Goal: Transaction & Acquisition: Obtain resource

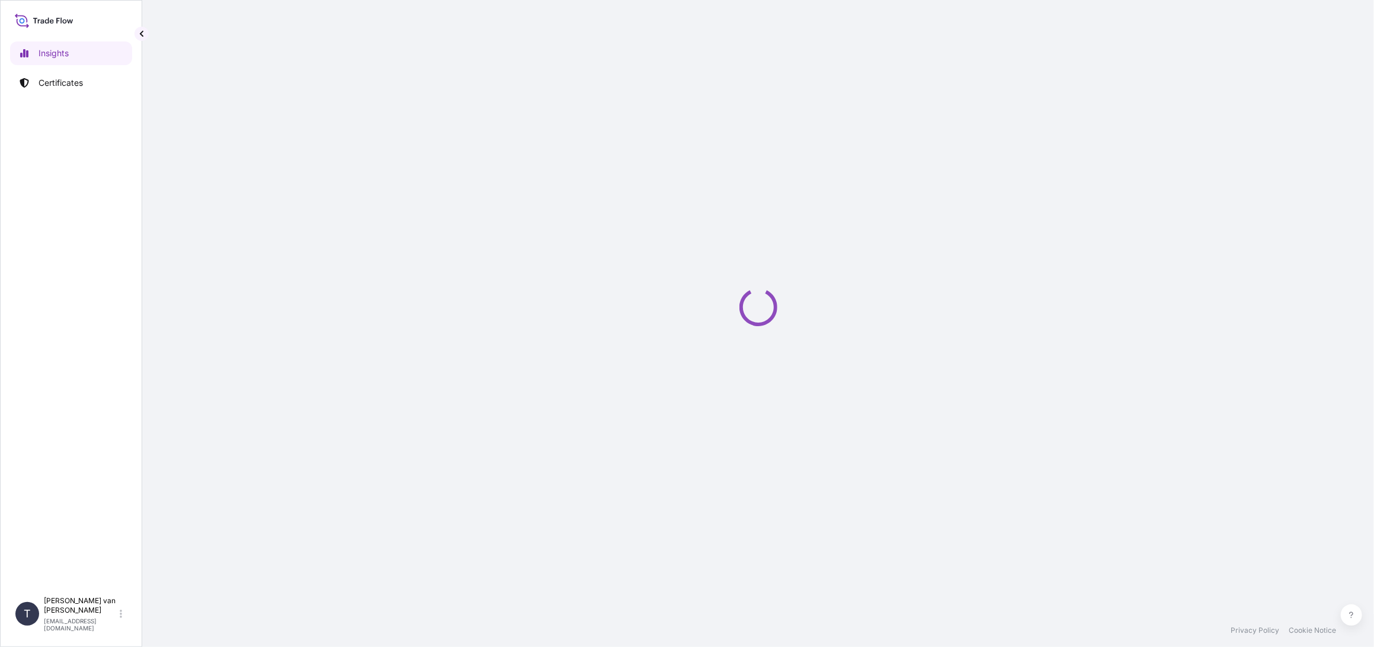
select select "2025"
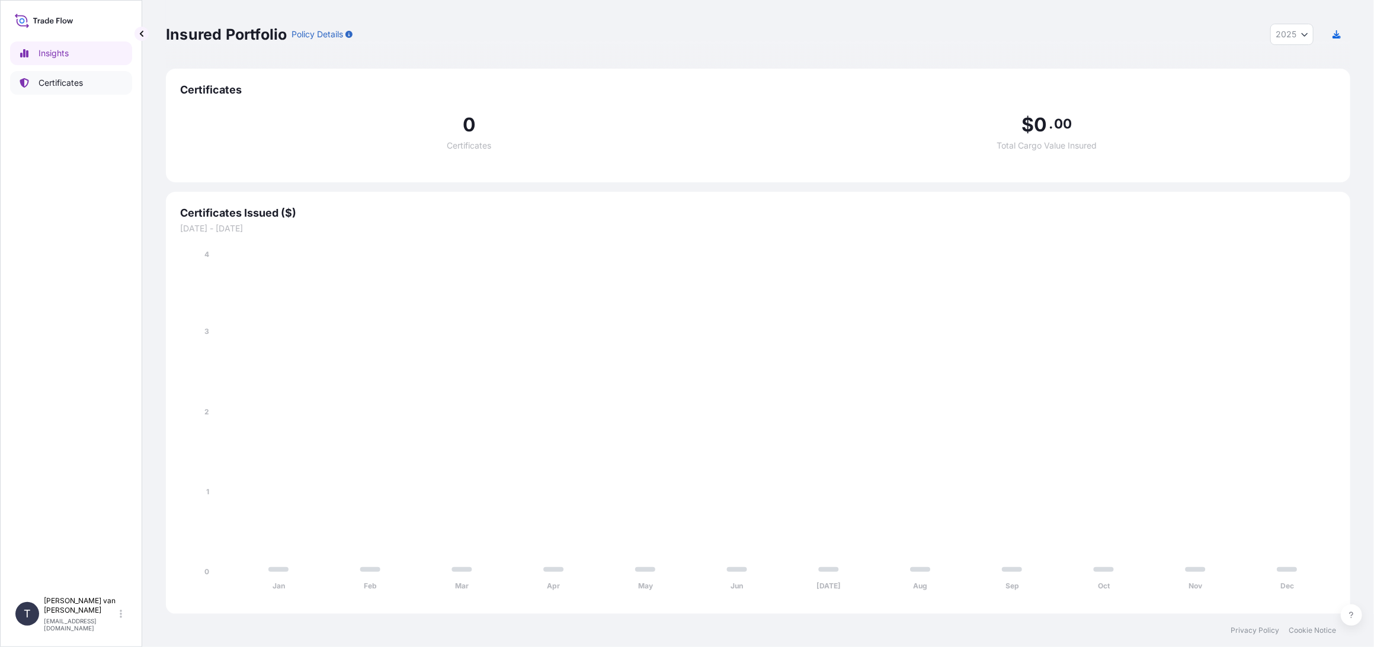
click at [39, 81] on p "Certificates" at bounding box center [61, 83] width 44 height 12
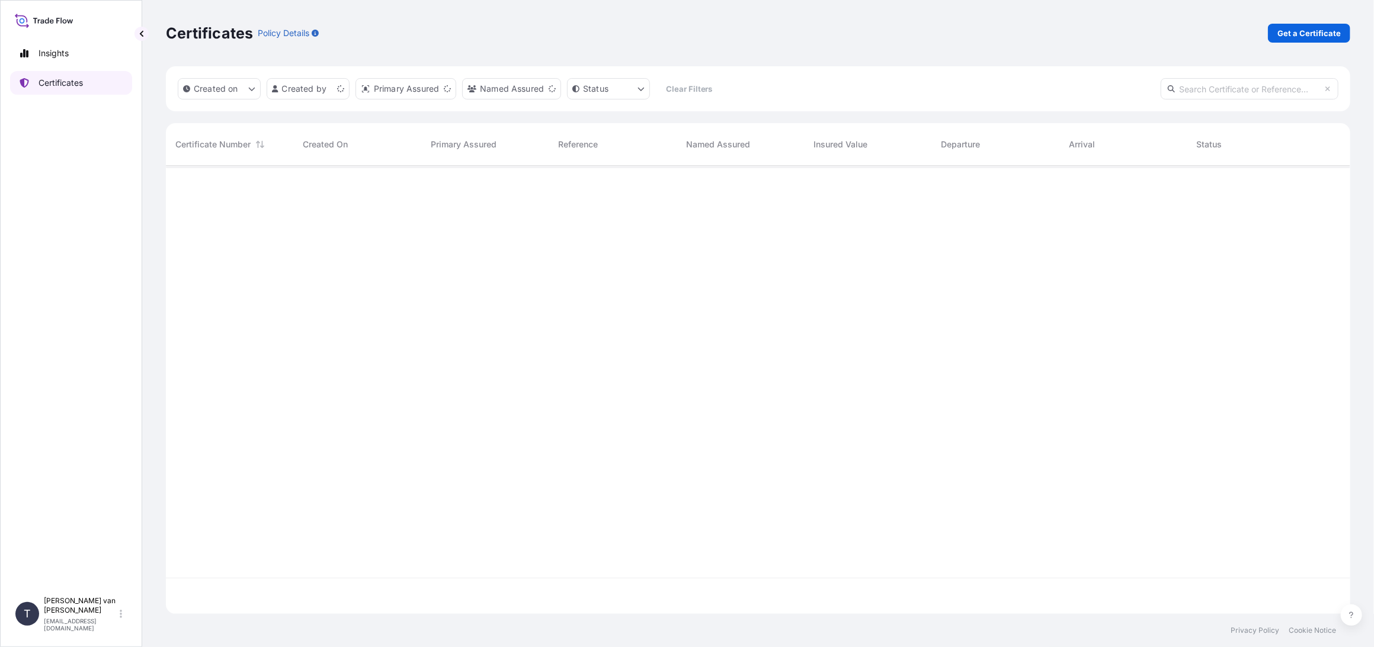
scroll to position [446, 1175]
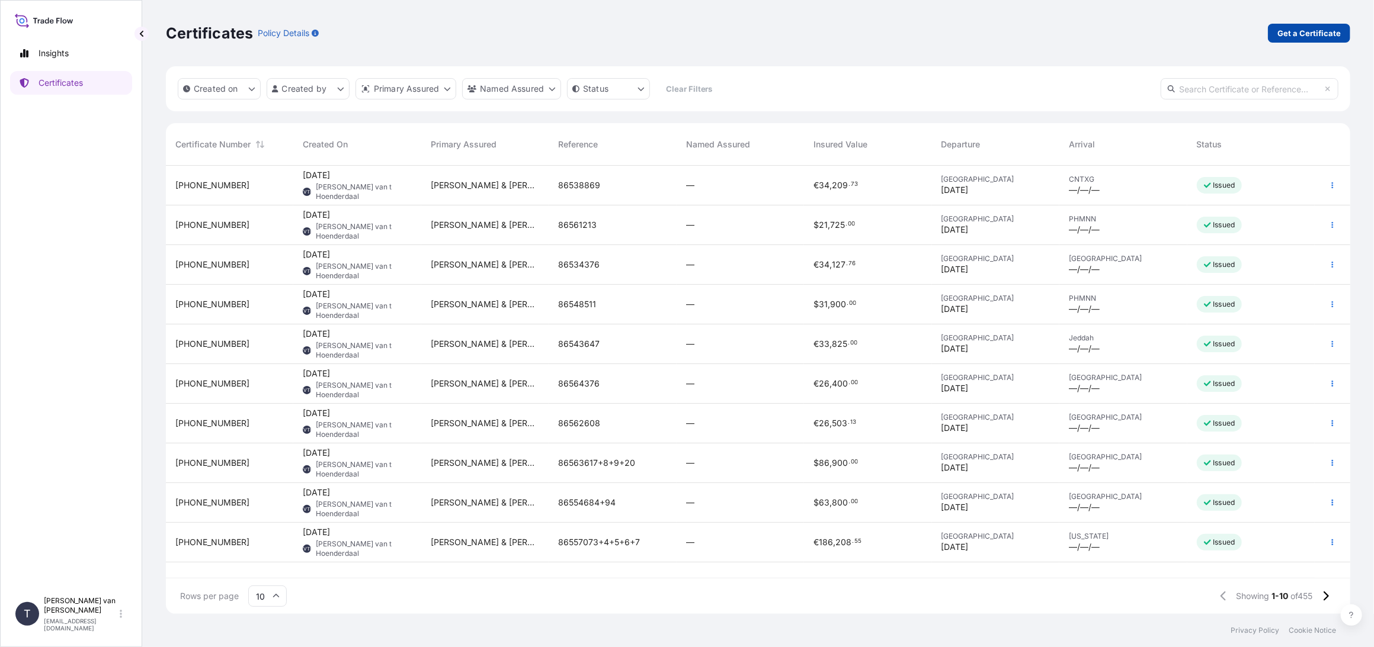
click at [1297, 35] on p "Get a Certificate" at bounding box center [1308, 33] width 63 height 12
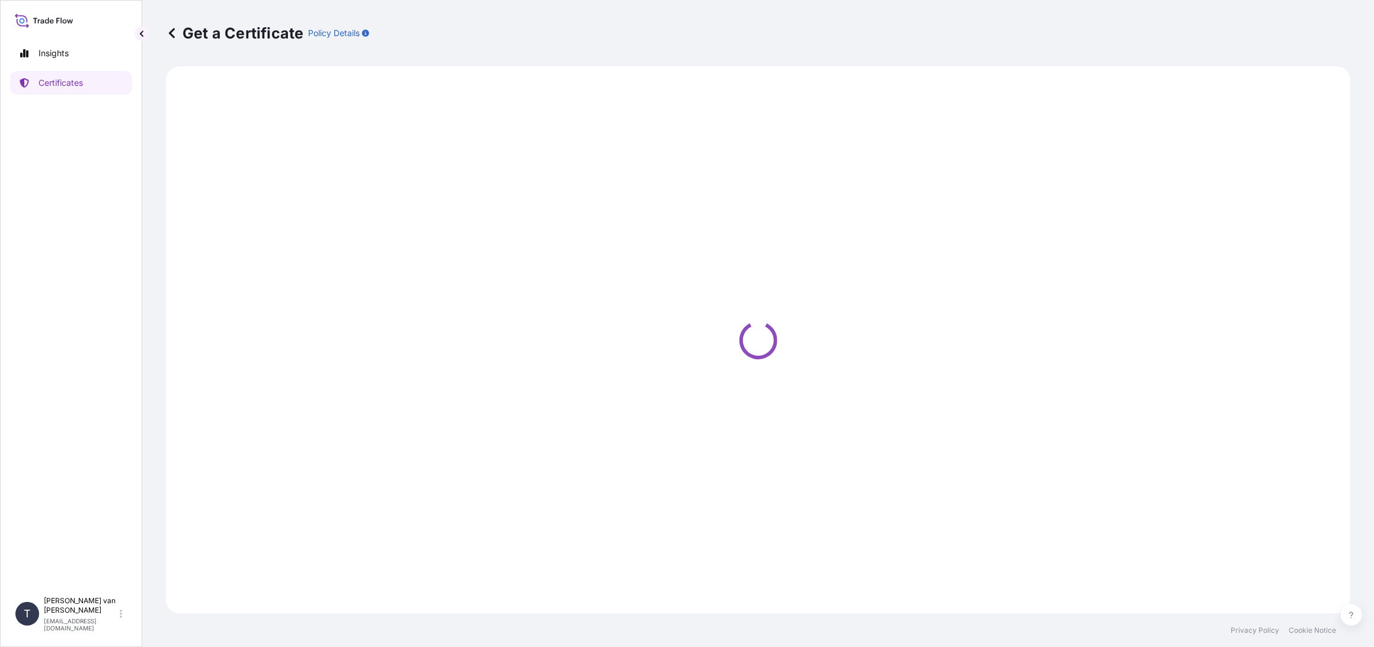
select select "Sea"
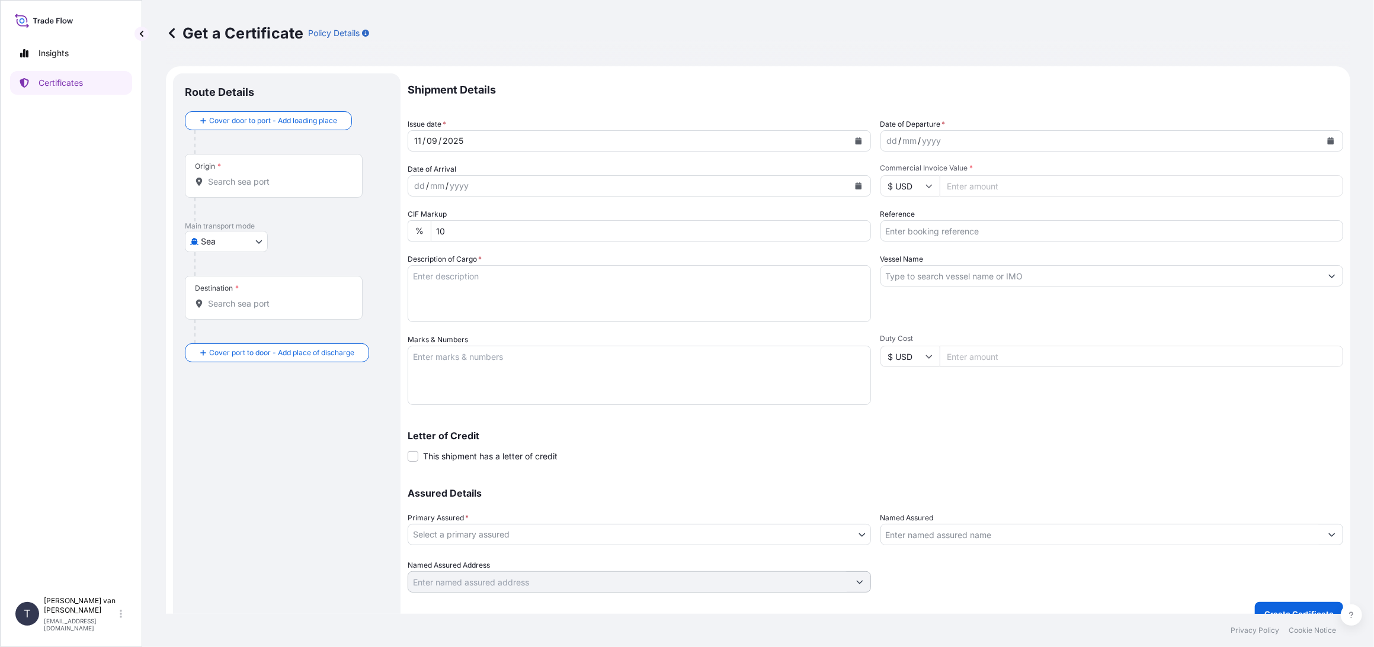
click at [925, 360] on icon at bounding box center [928, 356] width 7 height 7
click at [904, 386] on div "€ EUR" at bounding box center [905, 389] width 50 height 23
type input "€ EUR"
click at [967, 360] on input "Duty Cost" at bounding box center [1142, 356] width 404 height 21
type input "95000"
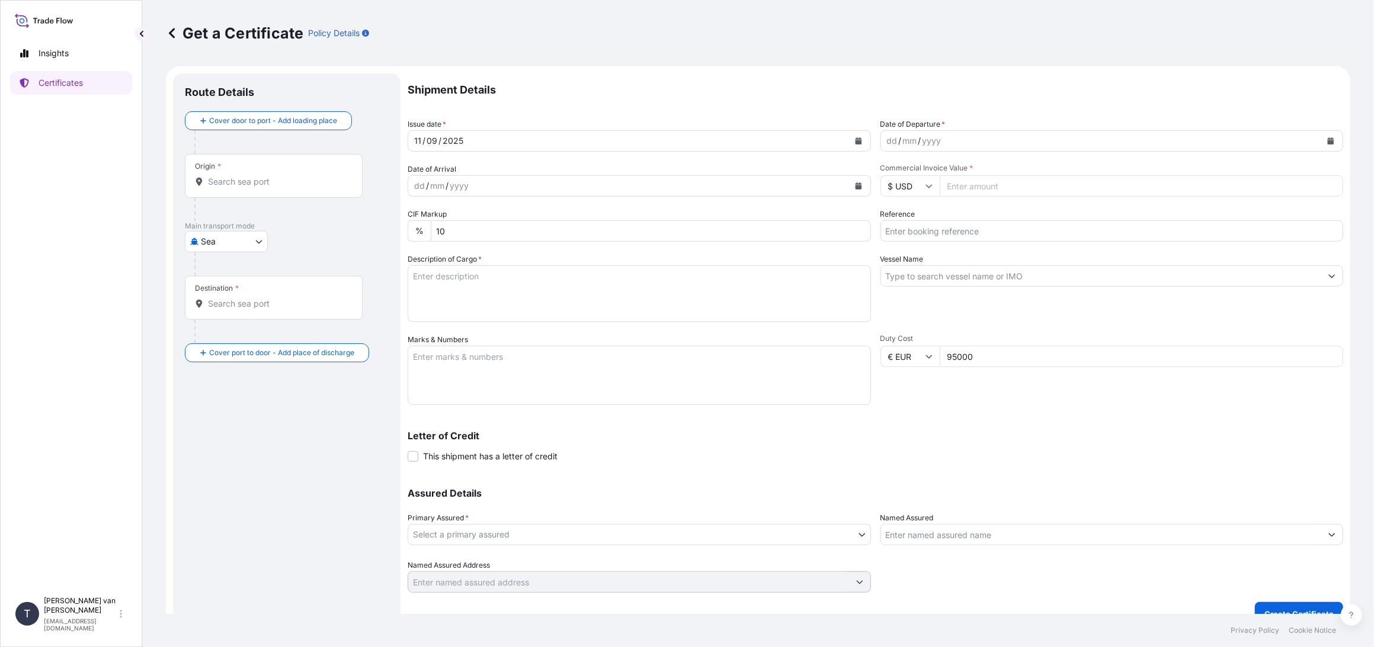
click at [1327, 140] on icon "Calendar" at bounding box center [1330, 140] width 7 height 7
click at [918, 243] on div "9" at bounding box center [918, 240] width 21 height 21
drag, startPoint x: 977, startPoint y: 358, endPoint x: 928, endPoint y: 352, distance: 49.5
click at [928, 352] on div "€ EUR 95000" at bounding box center [1111, 356] width 463 height 21
click at [925, 187] on icon at bounding box center [928, 185] width 7 height 7
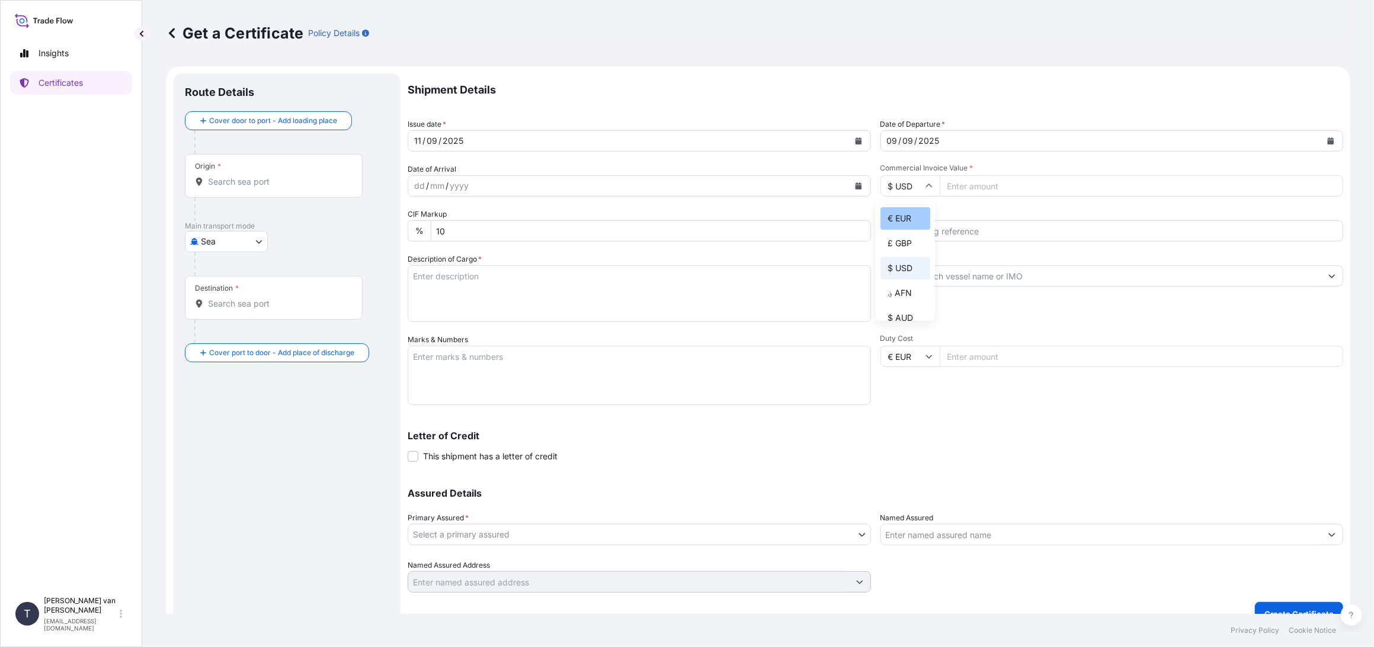
click at [909, 217] on div "€ EUR" at bounding box center [905, 218] width 50 height 23
type input "€ EUR"
click at [983, 184] on input "Commercial Invoice Value *" at bounding box center [1142, 185] width 404 height 21
type input "95000"
click at [949, 235] on input "Reference" at bounding box center [1111, 230] width 463 height 21
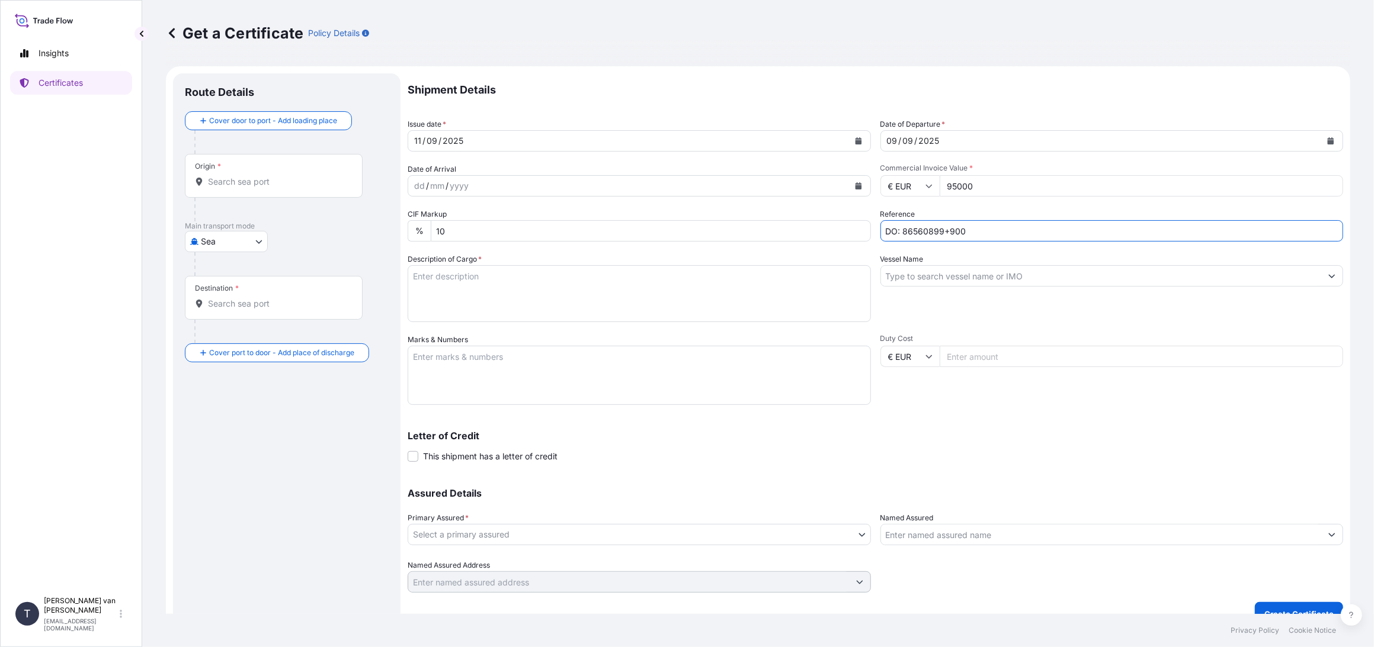
type input "DO: 86560899+900"
click at [459, 287] on textarea "Description of Cargo *" at bounding box center [639, 293] width 463 height 57
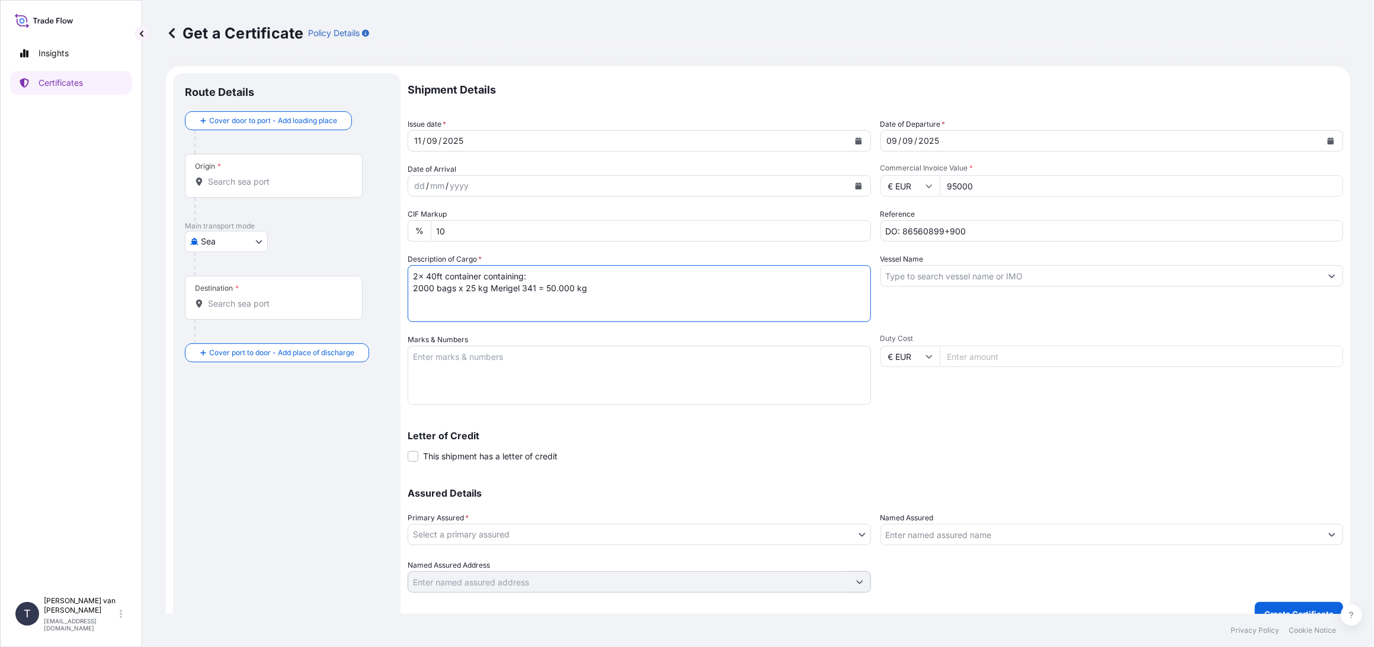
click at [458, 280] on textarea "2x 40ft container containing: 2000 bags x 25 kg Merigel 341 = 50.000 kg" at bounding box center [639, 293] width 463 height 57
drag, startPoint x: 481, startPoint y: 275, endPoint x: 328, endPoint y: 277, distance: 152.8
click at [328, 277] on form "Route Details Cover door to port - Add loading place Place of loading Road / [G…" at bounding box center [758, 349] width 1184 height 567
type textarea "2x 40ft container containing: 2000 bags x 25 kg Merigel 341 = 50.000 kg"
click at [438, 355] on textarea "Marks & Numbers" at bounding box center [639, 375] width 463 height 59
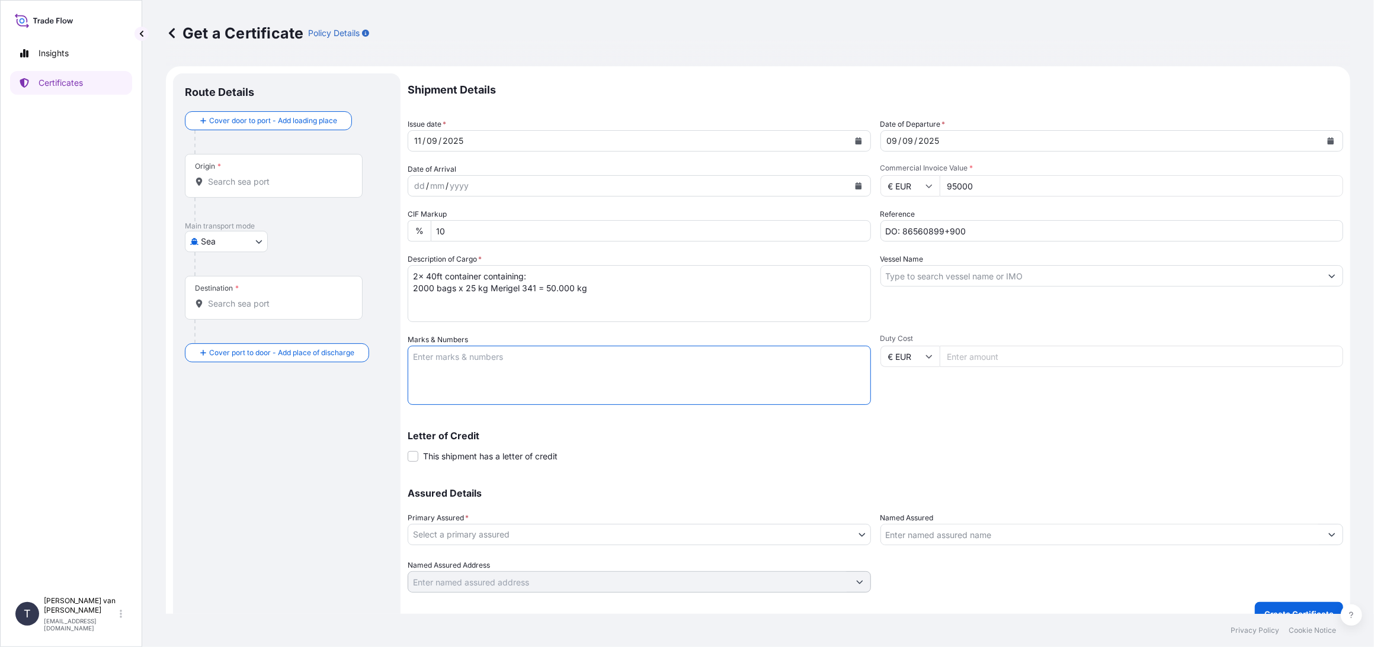
paste textarea "2x 40ft container"
type textarea "2x 40ft container: CONTAINER: SEAL: MSMU6695344 00101678 FFAU4280411 00103242 D…"
click at [506, 530] on body "Insights Certificates T [PERSON_NAME] van t Hoenderdaal [EMAIL_ADDRESS][DOMAIN_…" at bounding box center [687, 323] width 1374 height 647
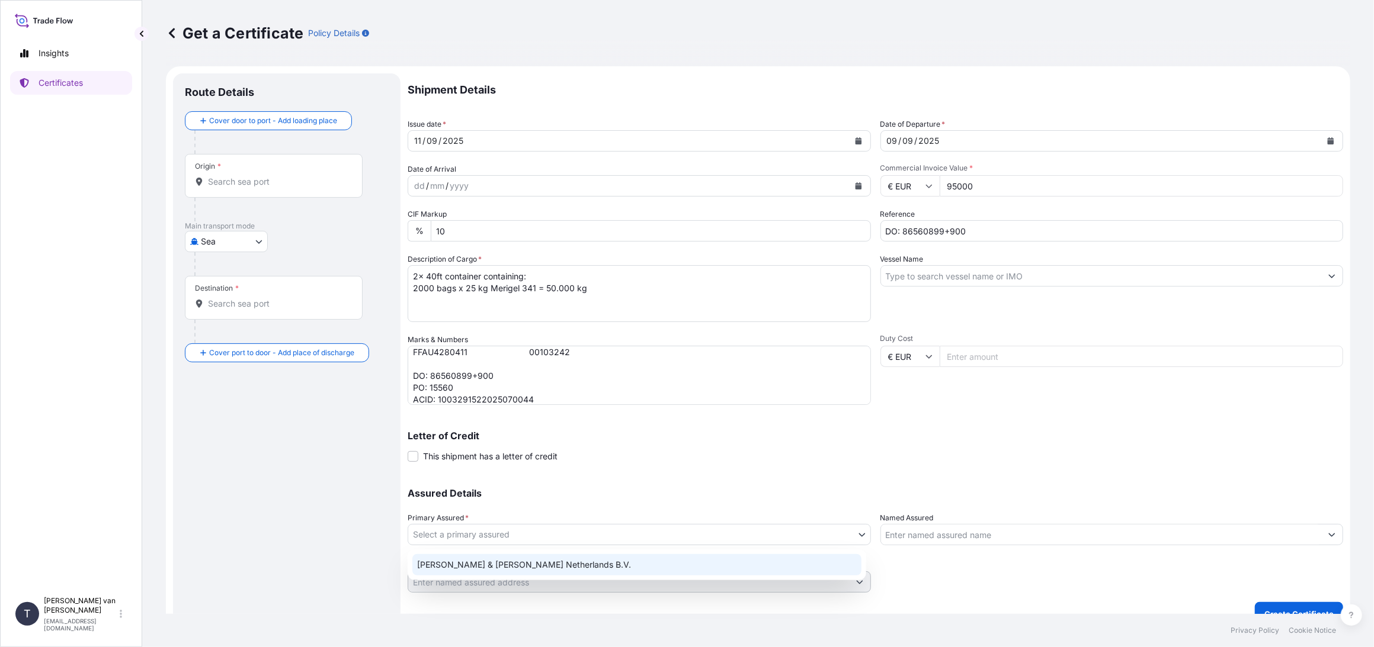
click at [491, 562] on div "[PERSON_NAME] & [PERSON_NAME] Netherlands B.V." at bounding box center [636, 564] width 449 height 21
select select "31666"
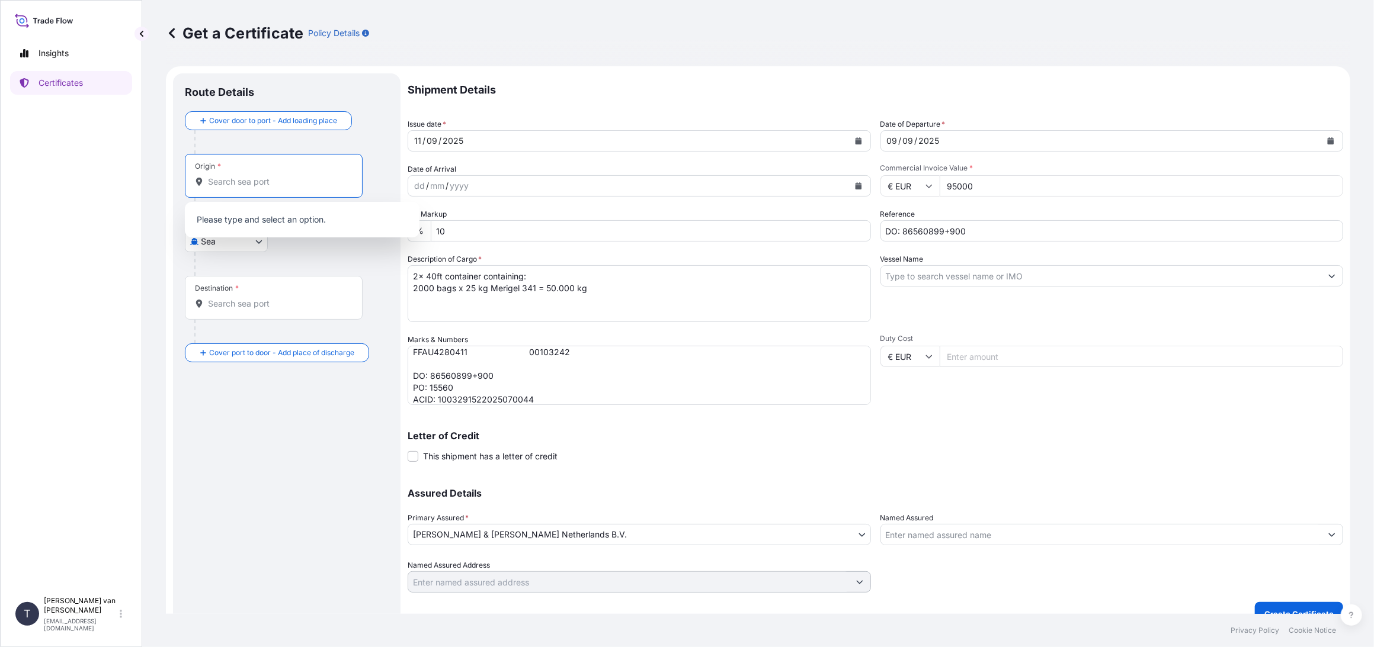
click at [271, 182] on input "Origin *" at bounding box center [278, 182] width 140 height 12
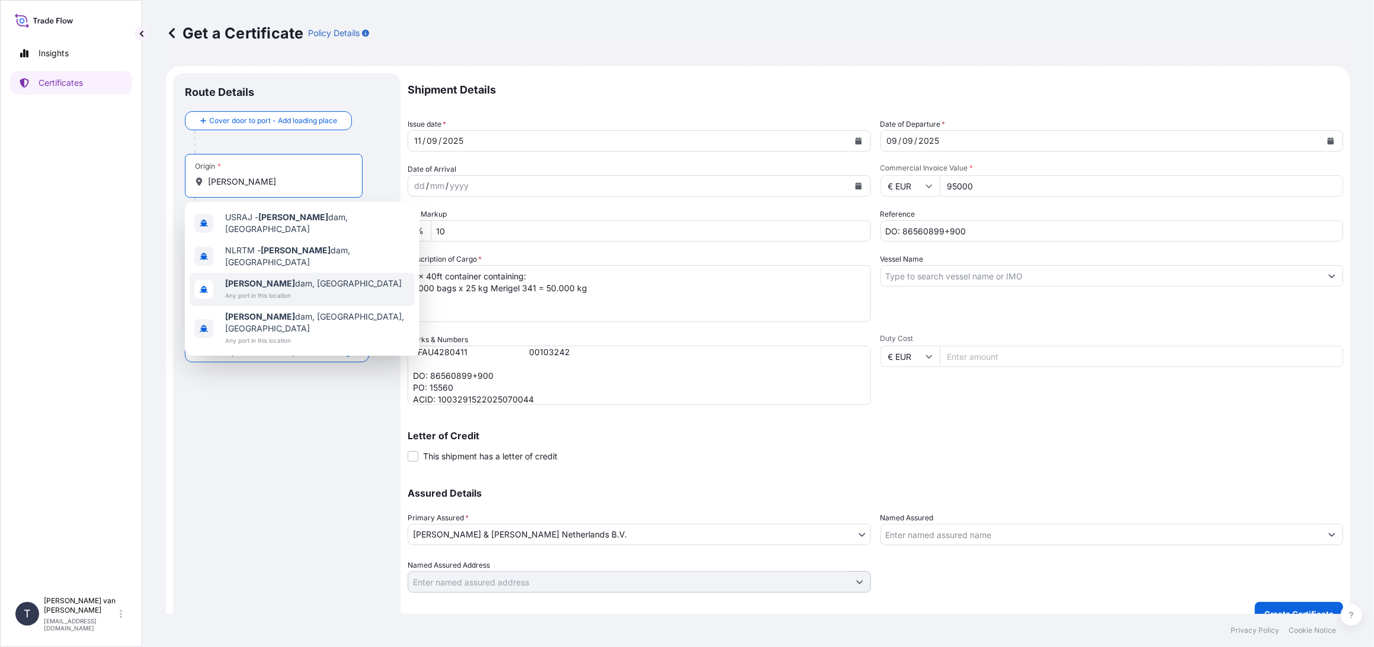
click at [250, 290] on span "Any port in this location" at bounding box center [313, 296] width 177 height 12
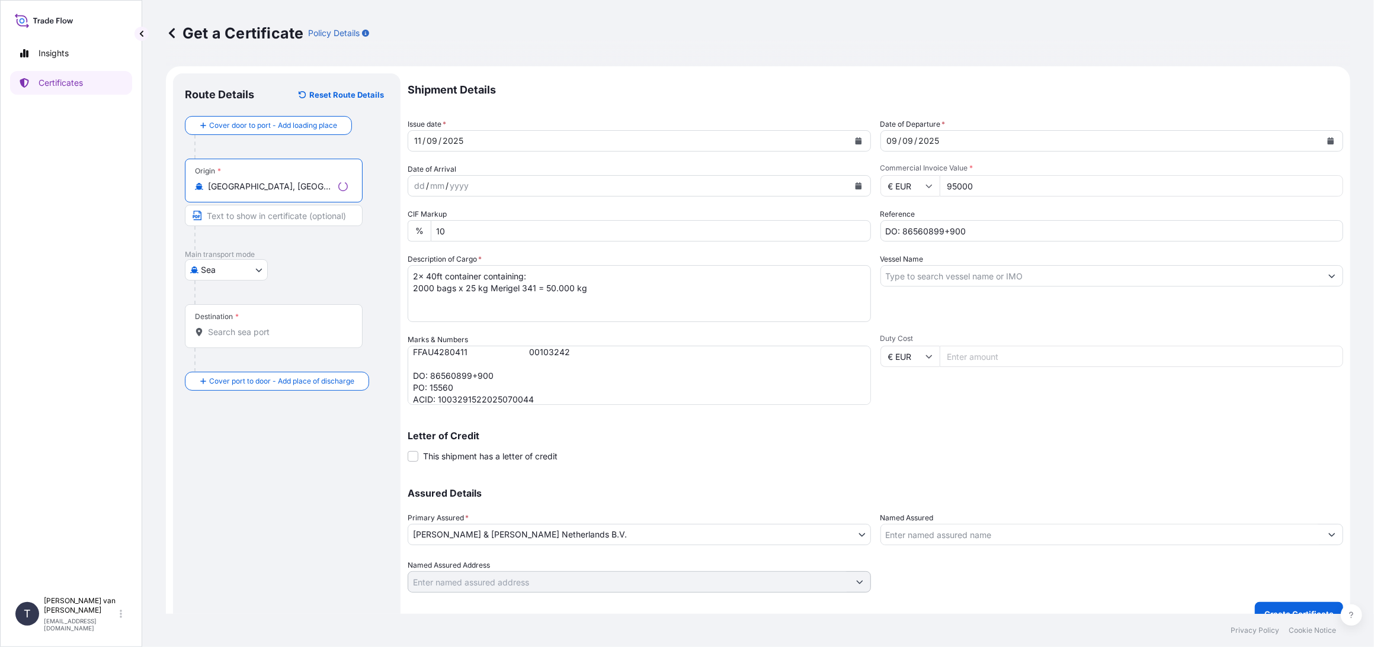
type input "[GEOGRAPHIC_DATA], [GEOGRAPHIC_DATA]"
click at [281, 332] on input "Destination *" at bounding box center [278, 332] width 140 height 12
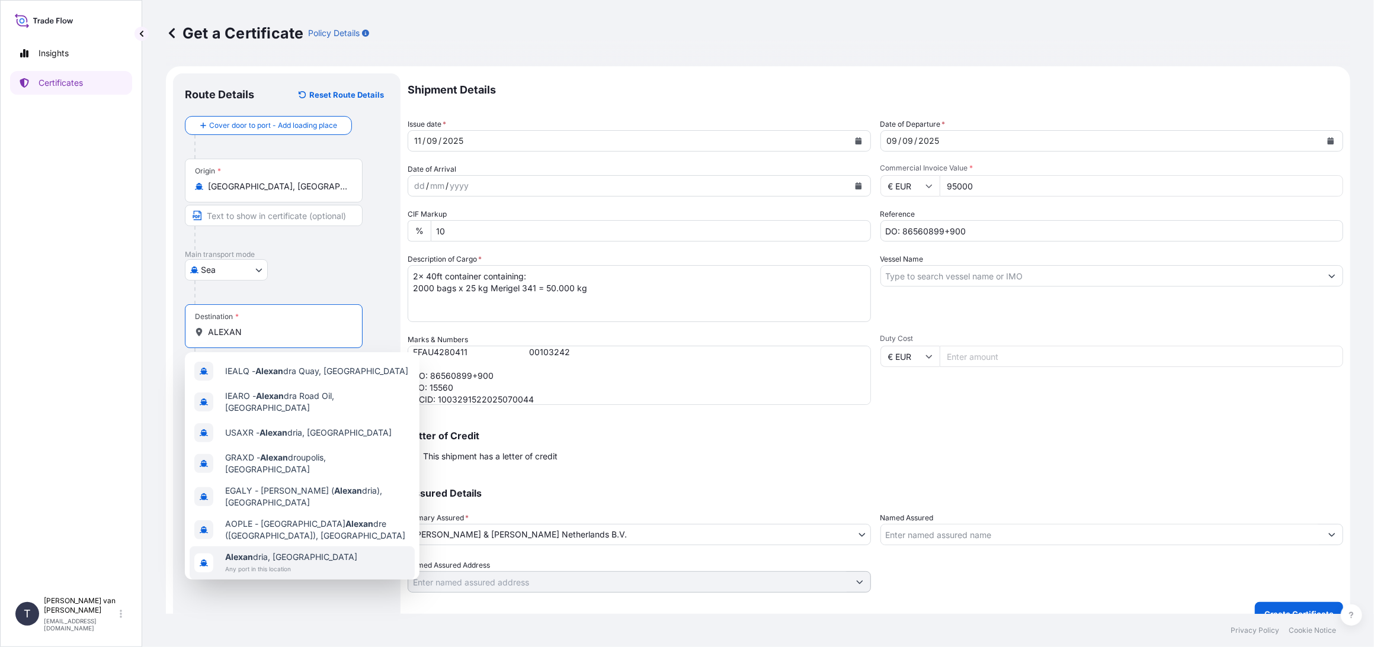
click at [280, 563] on span "Any port in this location" at bounding box center [291, 569] width 132 height 12
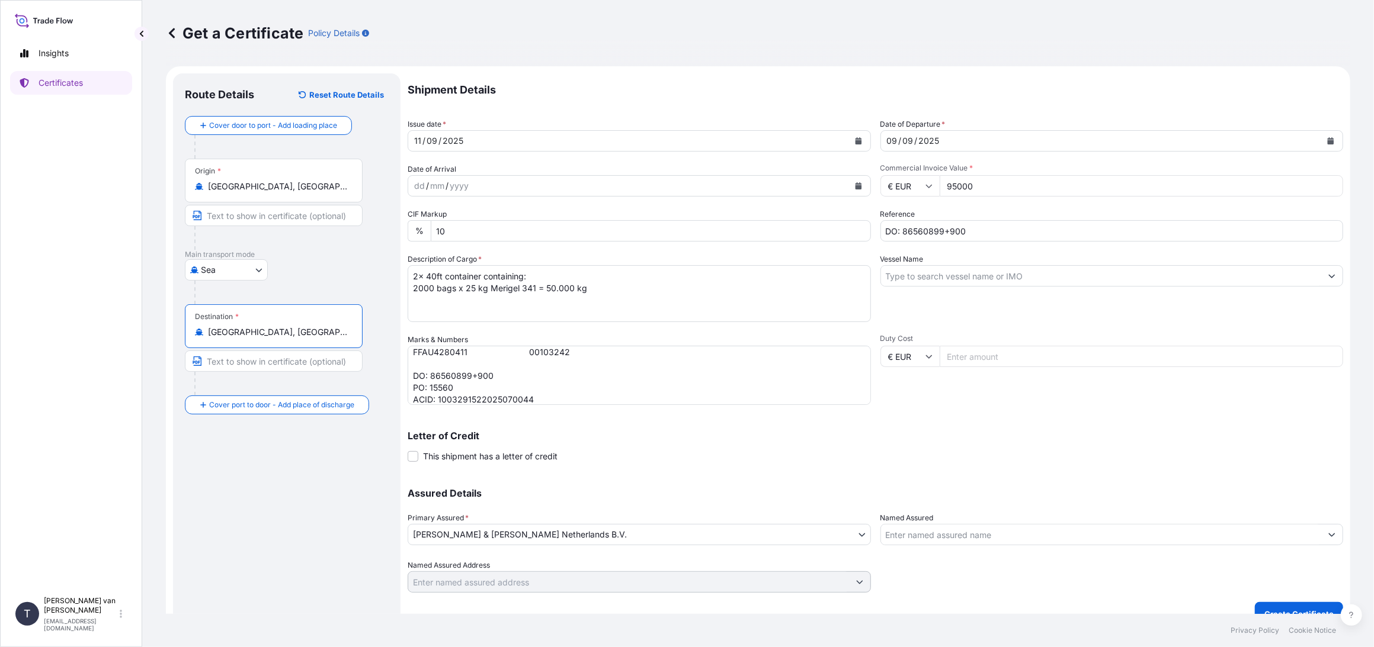
scroll to position [18, 0]
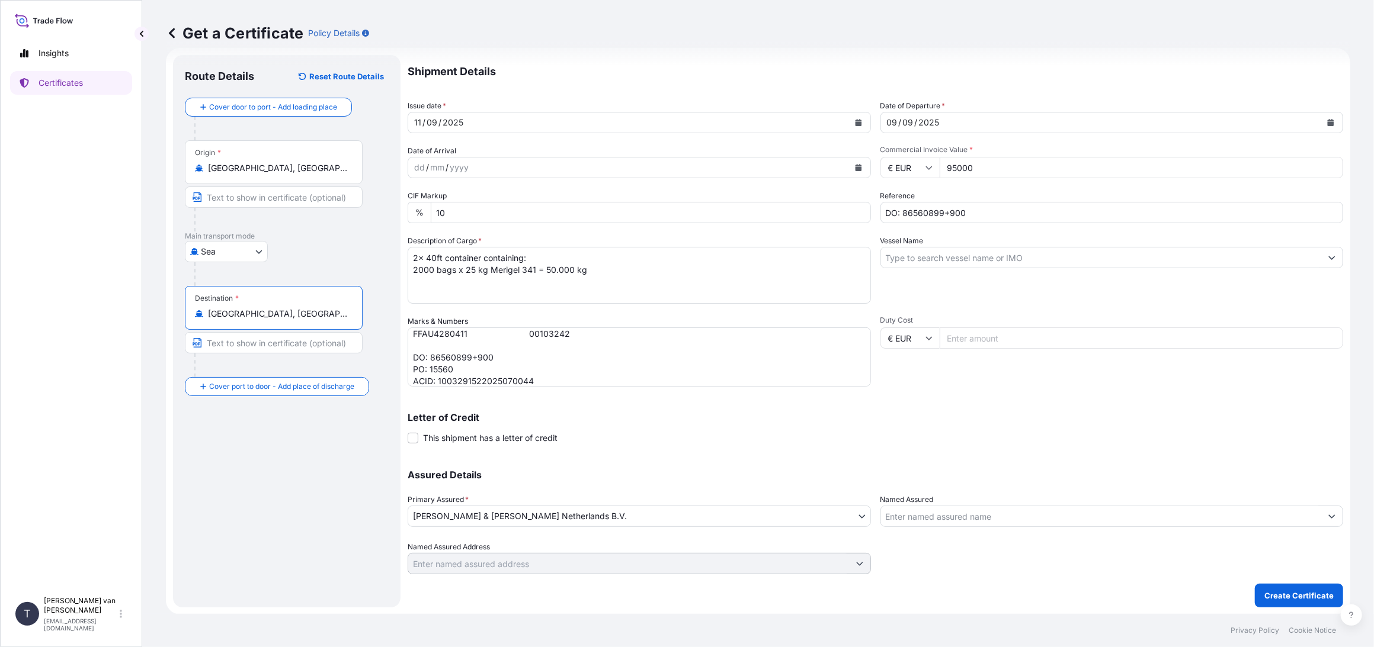
type input "[GEOGRAPHIC_DATA], [GEOGRAPHIC_DATA]"
click at [1286, 607] on form "Route Details Reset Route Details Cover door to port - Add loading place Place …" at bounding box center [758, 331] width 1184 height 567
click at [1287, 599] on p "Create Certificate" at bounding box center [1298, 596] width 69 height 12
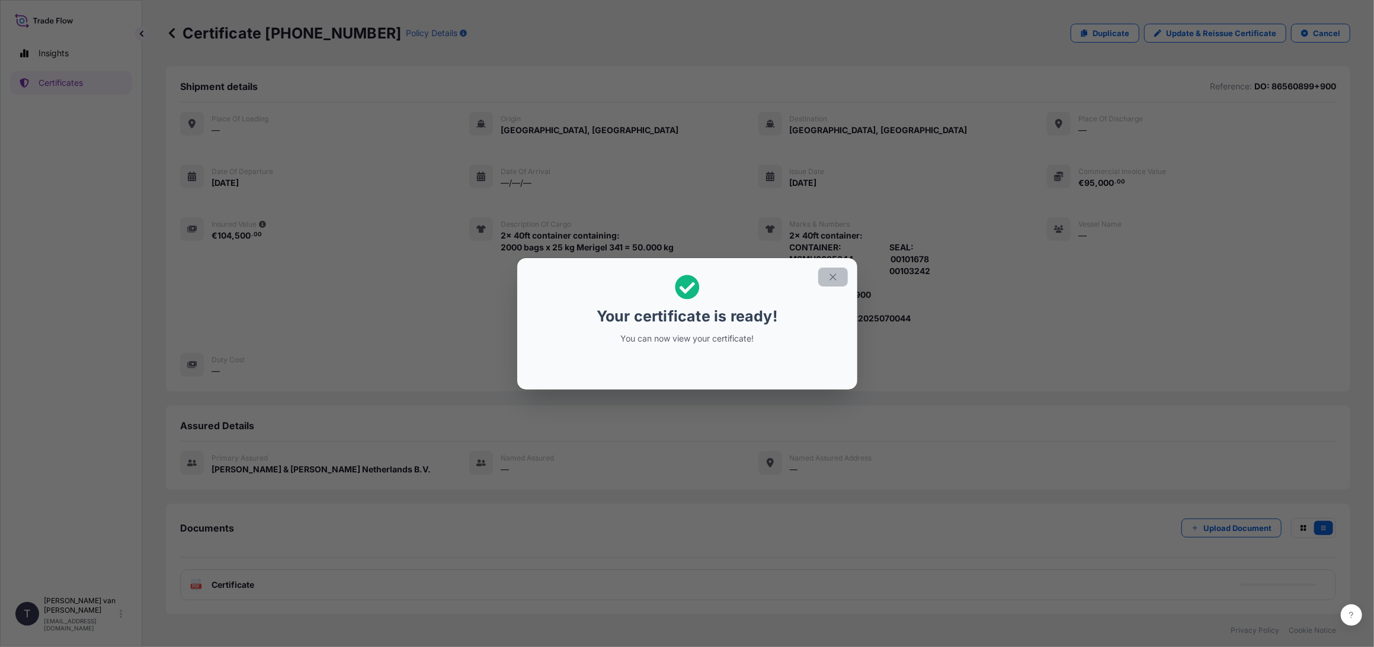
click at [832, 279] on icon "button" at bounding box center [833, 277] width 11 height 11
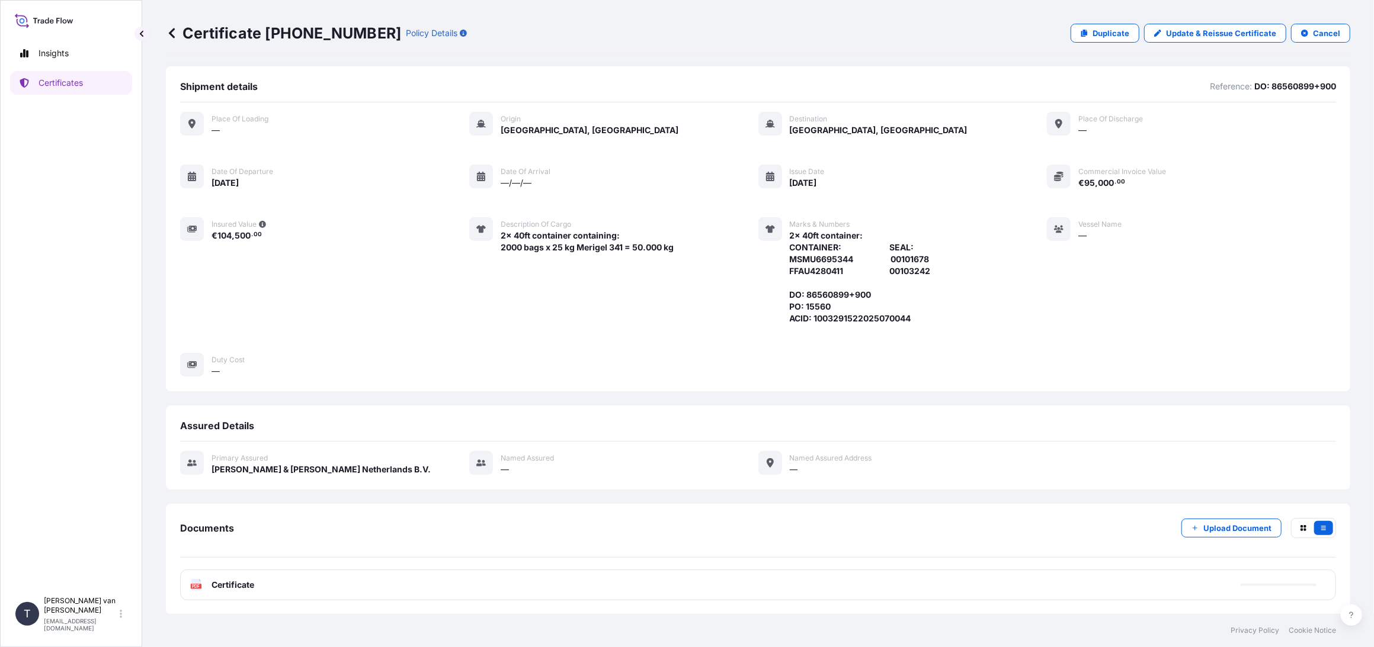
click at [222, 581] on span "Certificate" at bounding box center [232, 585] width 43 height 12
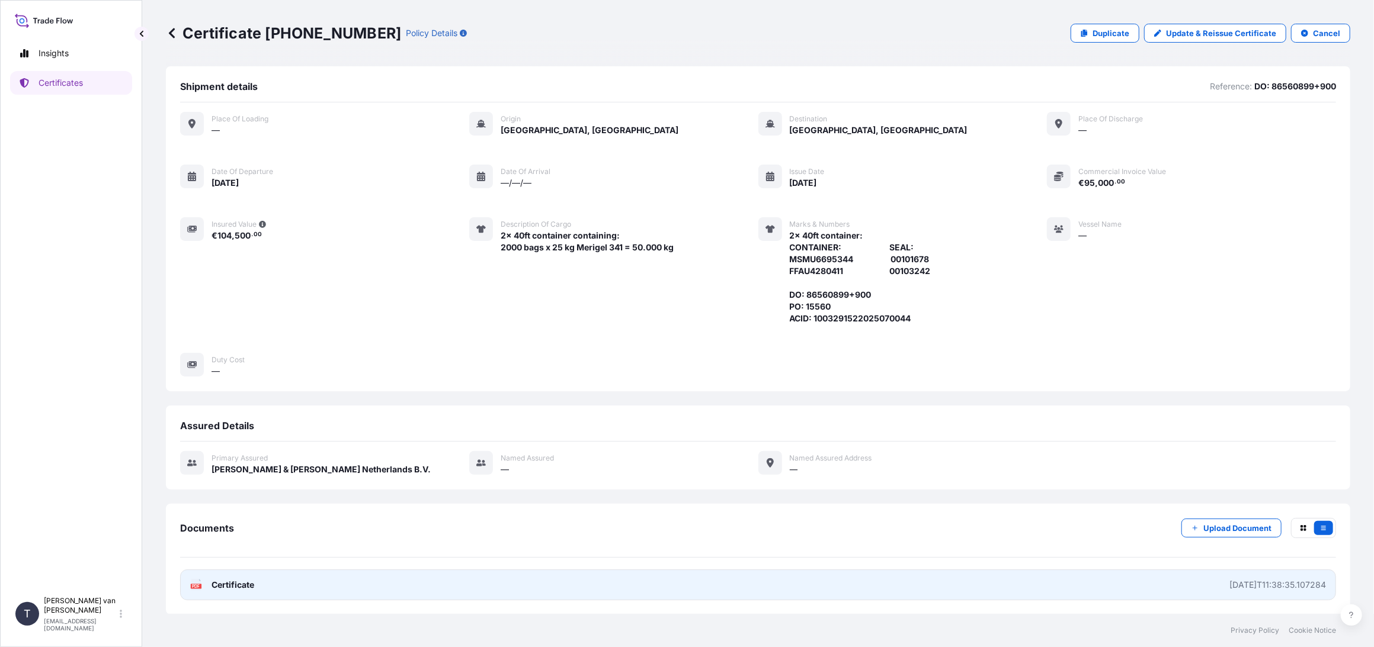
click at [225, 591] on link "PDF Certificate [DATE]T11:38:35.107284" at bounding box center [758, 585] width 1156 height 31
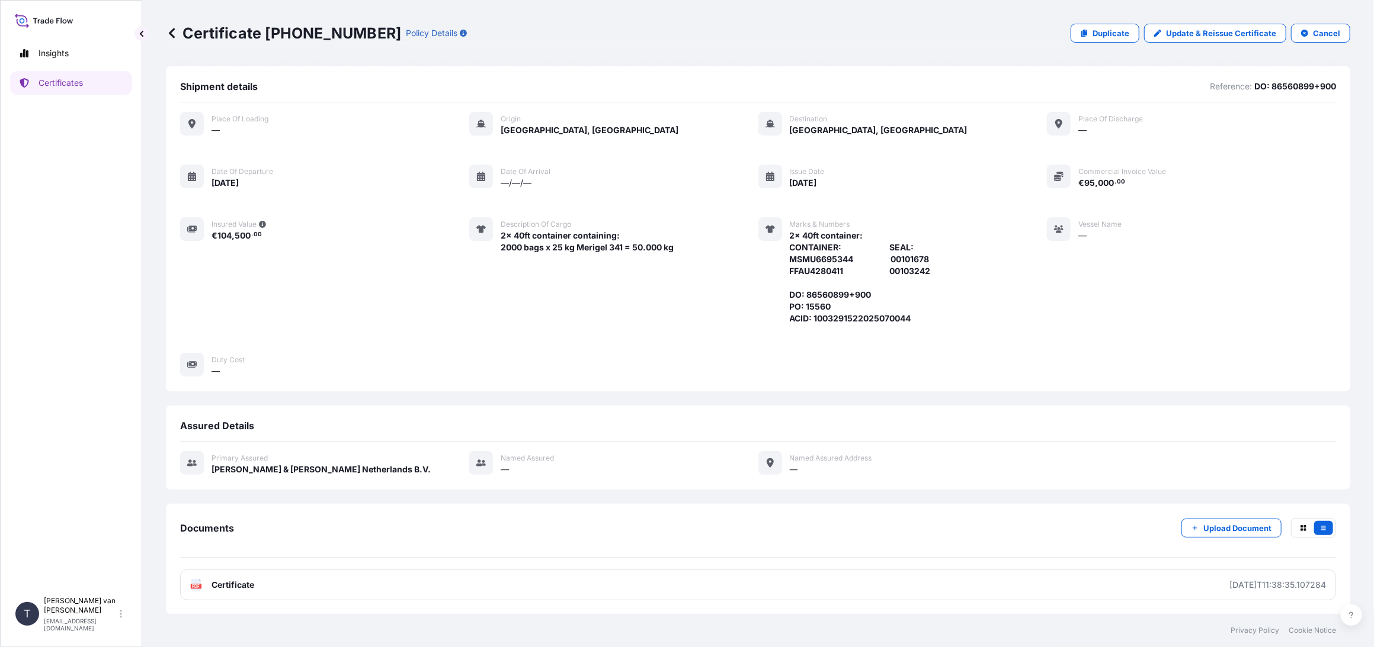
click at [341, 39] on p "Certificate [PHONE_NUMBER]" at bounding box center [283, 33] width 235 height 19
drag, startPoint x: 358, startPoint y: 31, endPoint x: 262, endPoint y: 30, distance: 96.0
click at [262, 30] on p "Certificate [PHONE_NUMBER]" at bounding box center [283, 33] width 235 height 19
copy p "[PHONE_NUMBER]"
click at [240, 238] on span "500" at bounding box center [243, 236] width 16 height 8
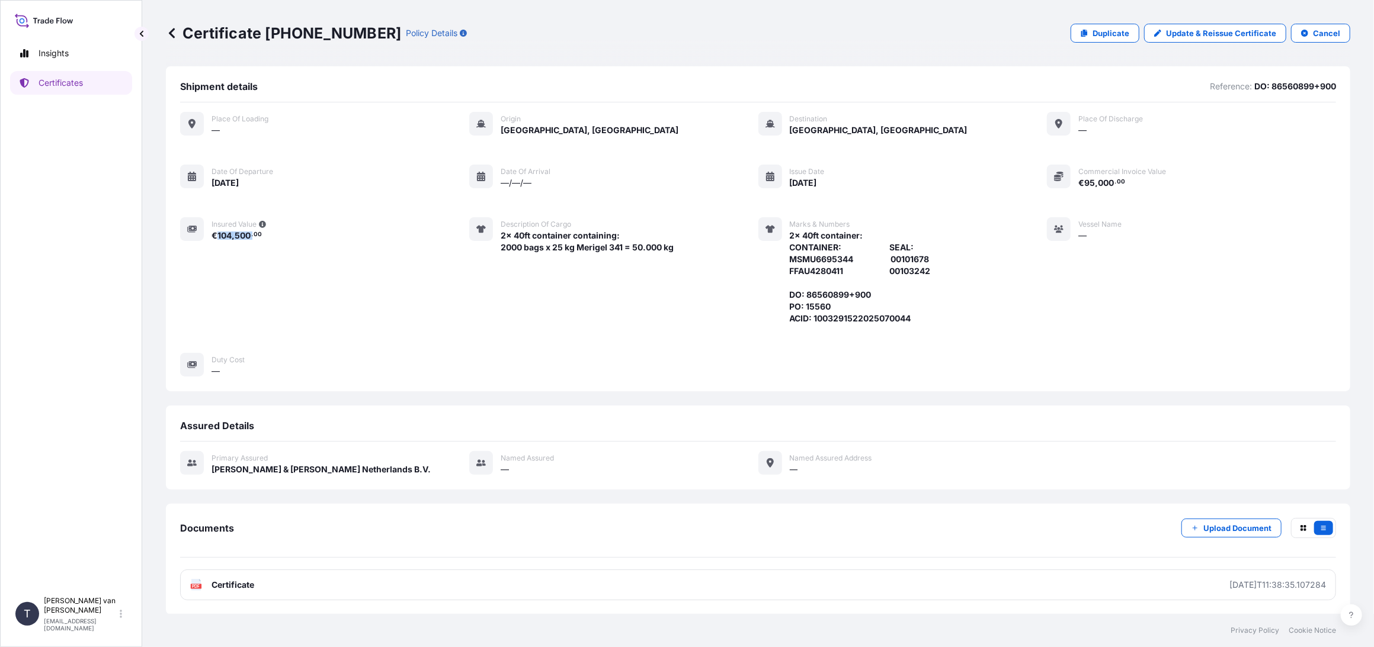
drag, startPoint x: 251, startPoint y: 235, endPoint x: 217, endPoint y: 235, distance: 33.8
click at [217, 235] on span "€ 104 , 500 . 00" at bounding box center [236, 236] width 50 height 8
copy span "104 , 500"
